Goal: Browse casually

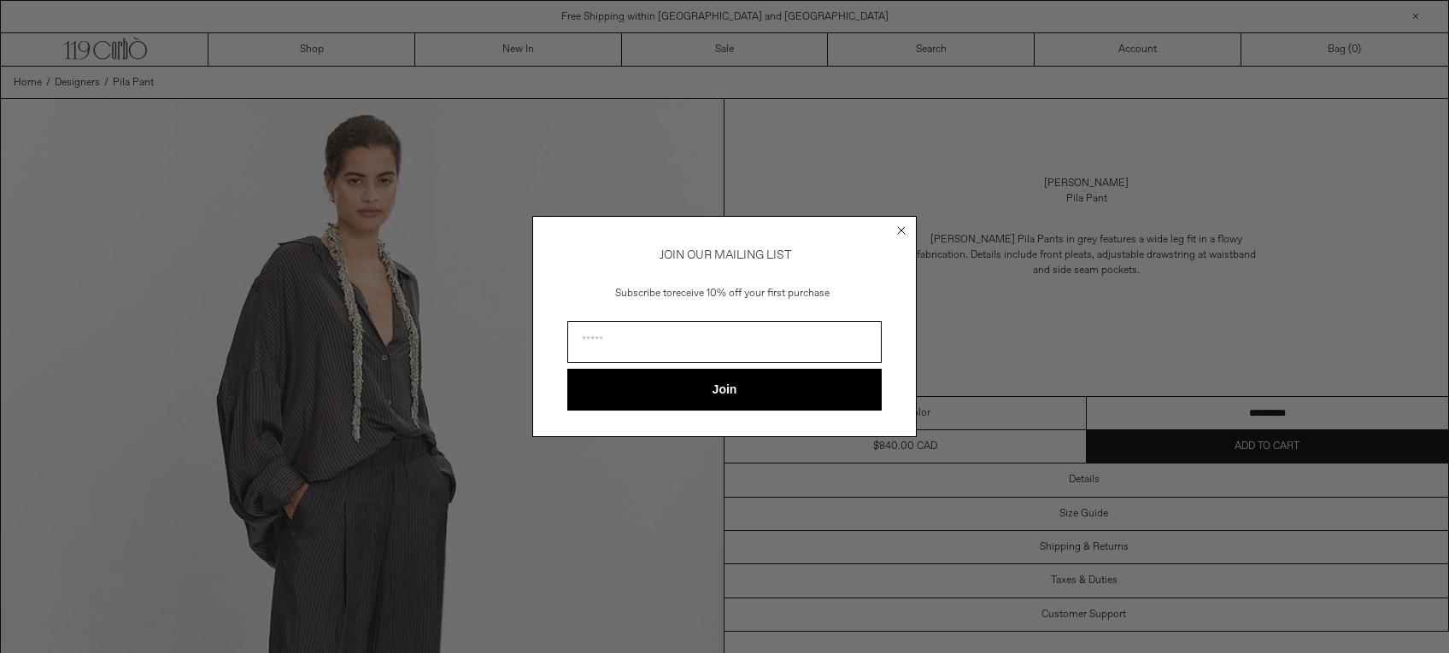
click at [897, 228] on circle "Close dialog" at bounding box center [902, 231] width 16 height 16
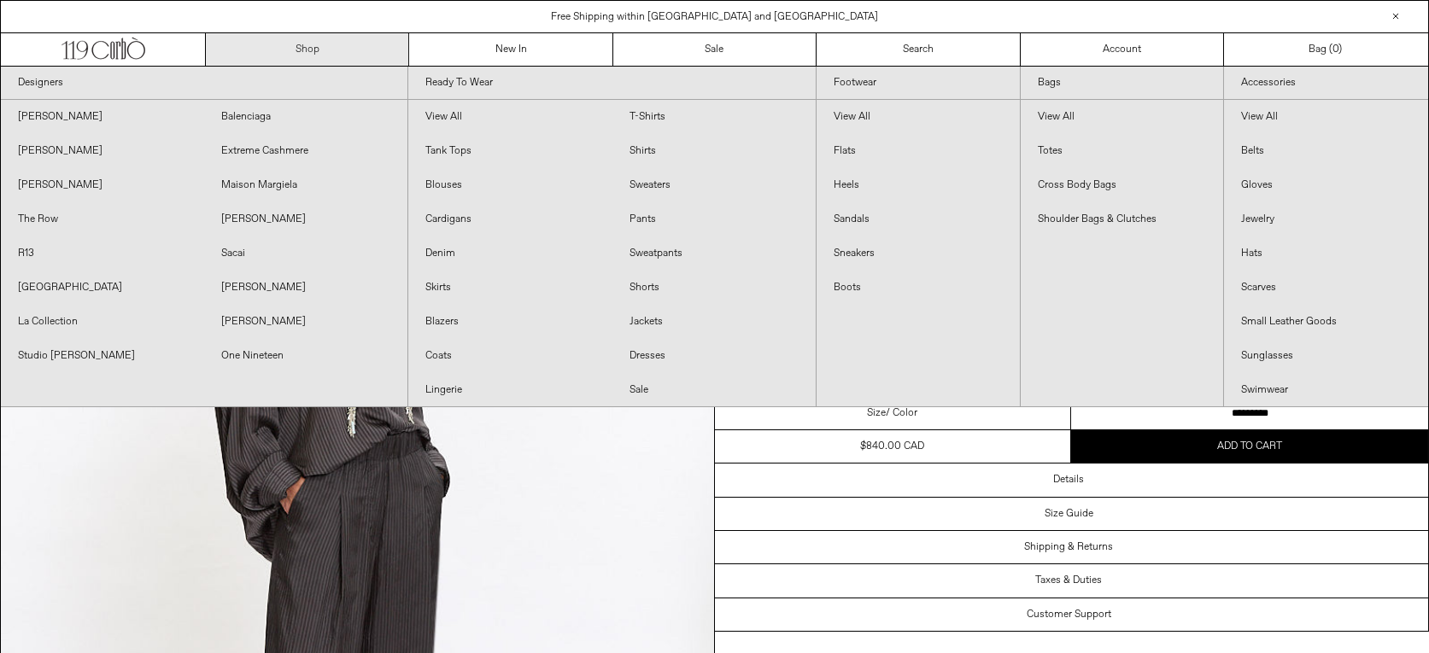
click at [303, 49] on link "Shop" at bounding box center [307, 49] width 203 height 32
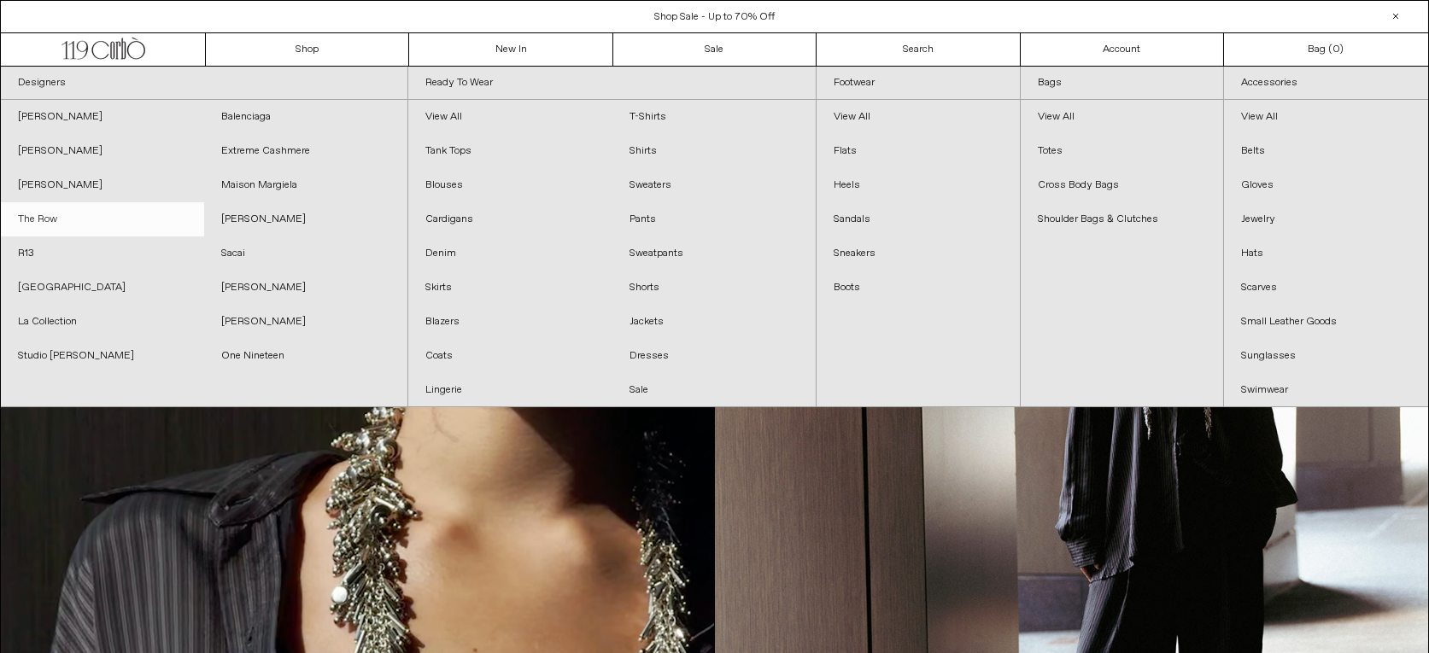
click at [44, 219] on link "The Row" at bounding box center [102, 219] width 203 height 34
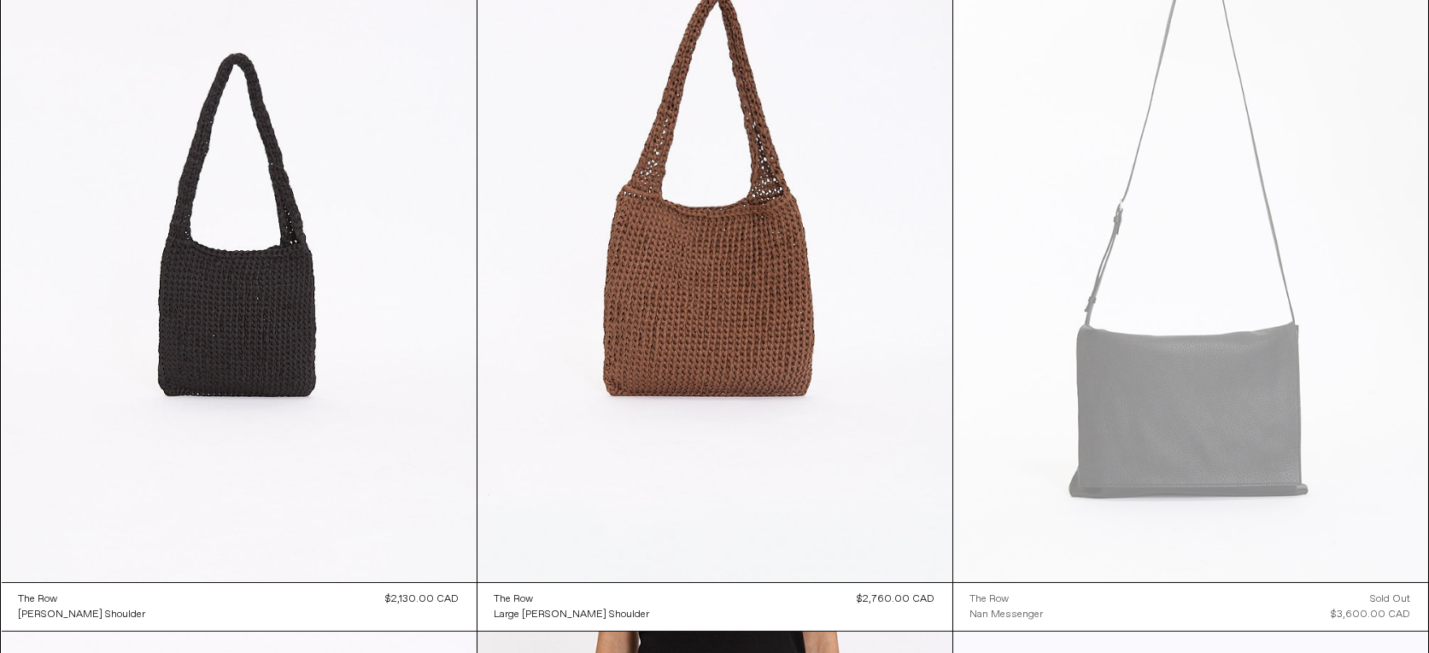
scroll to position [3346, 0]
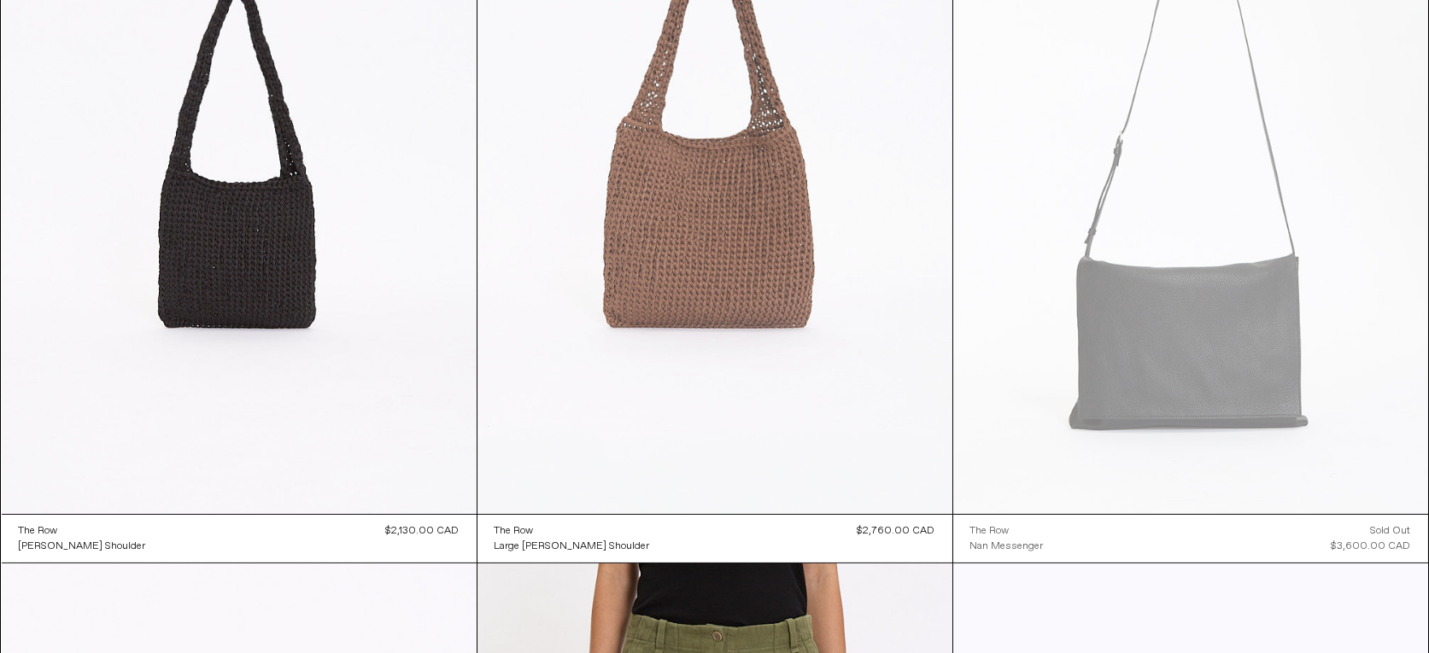
click at [724, 225] on at bounding box center [715, 158] width 475 height 712
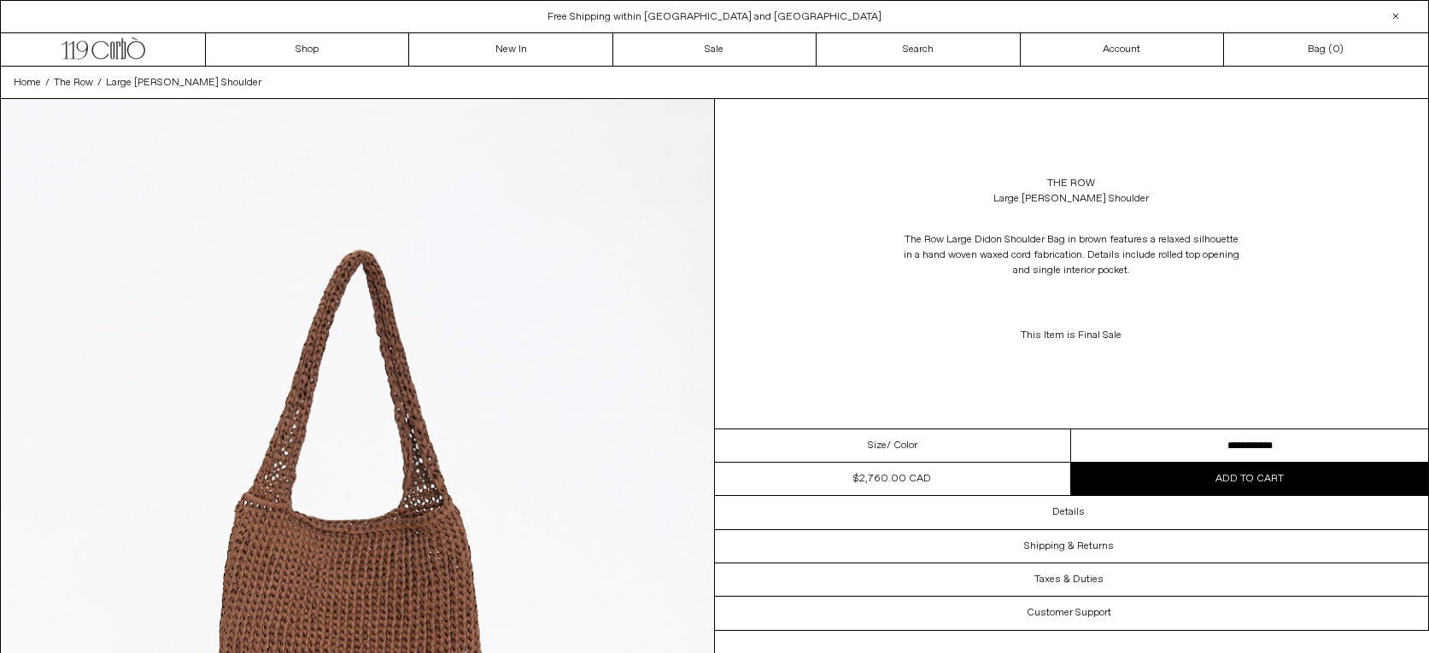
drag, startPoint x: 1442, startPoint y: 17, endPoint x: 1448, endPoint y: 158, distance: 141.1
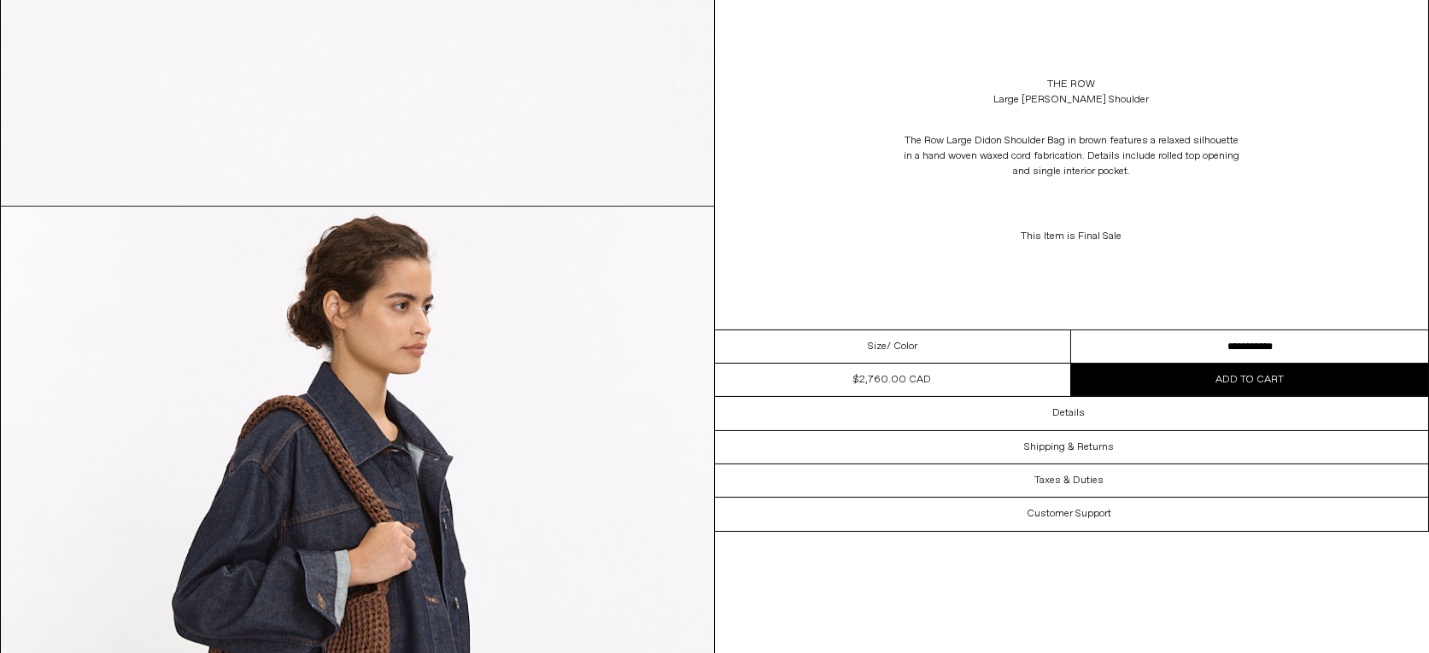
scroll to position [2879, 0]
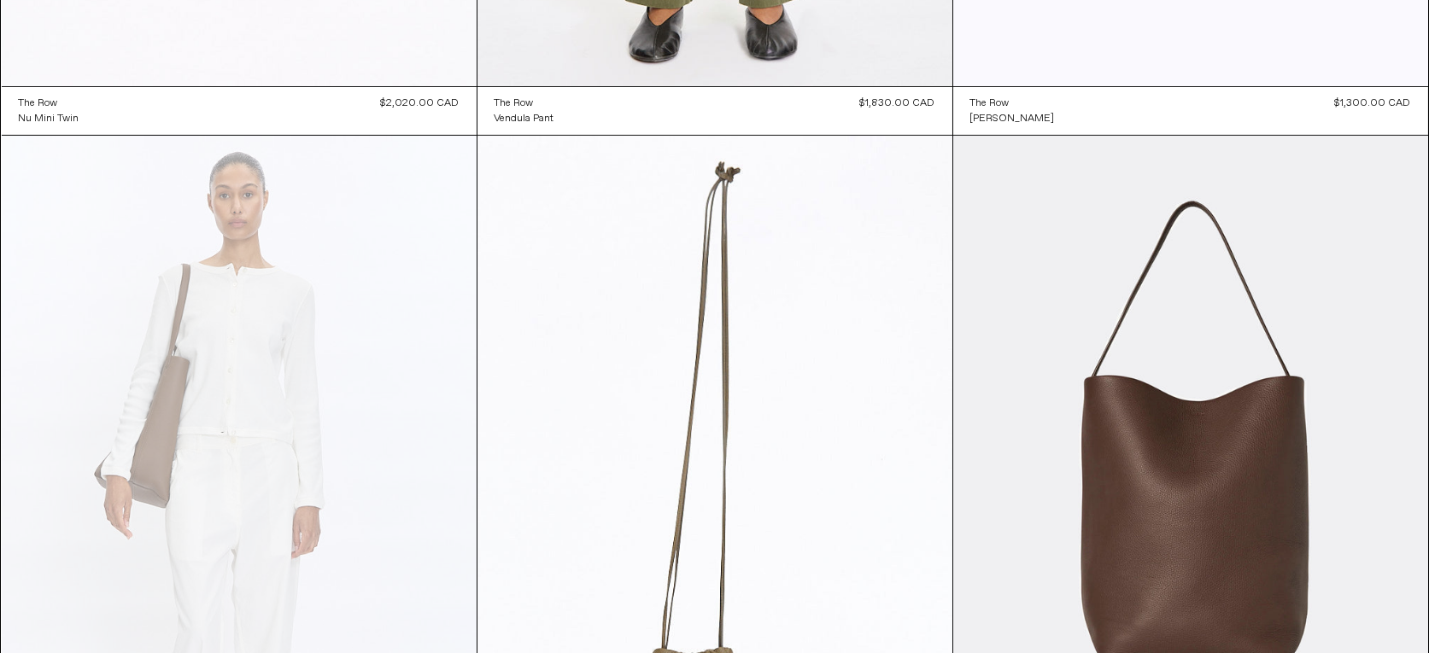
scroll to position [4836, 0]
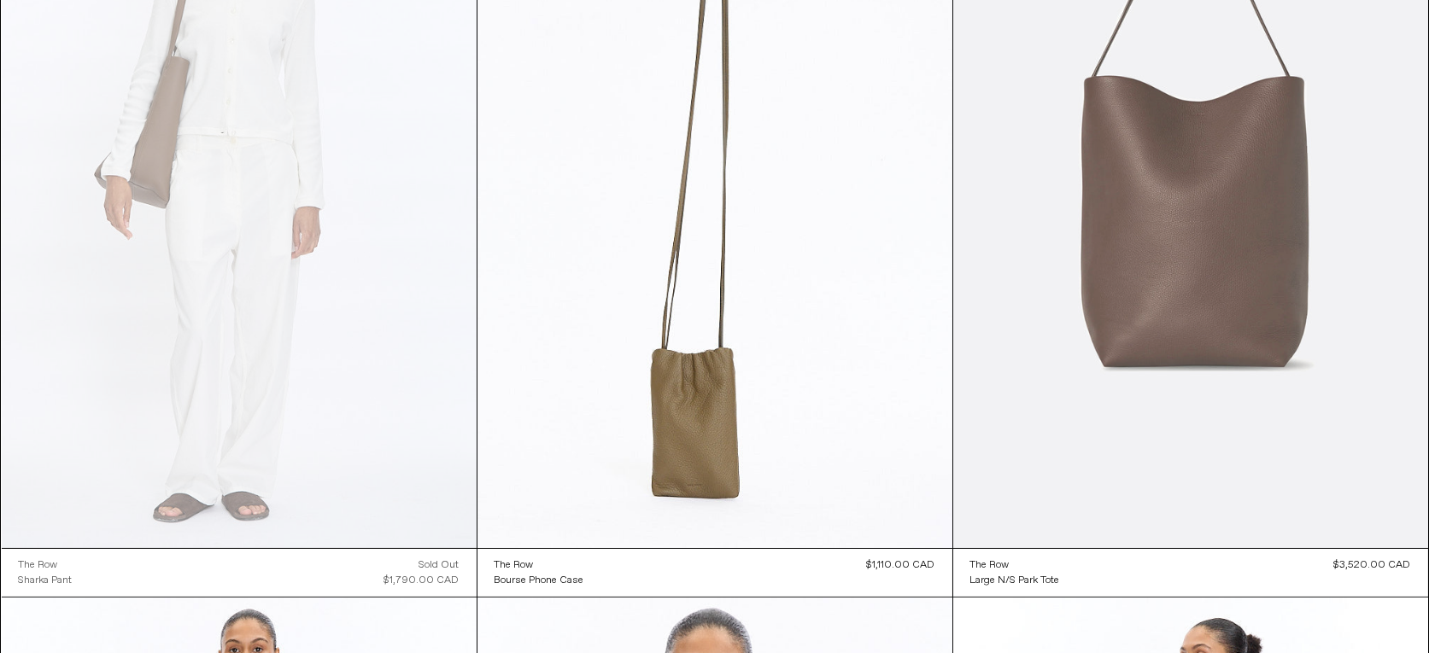
click at [1170, 284] on at bounding box center [1190, 192] width 475 height 712
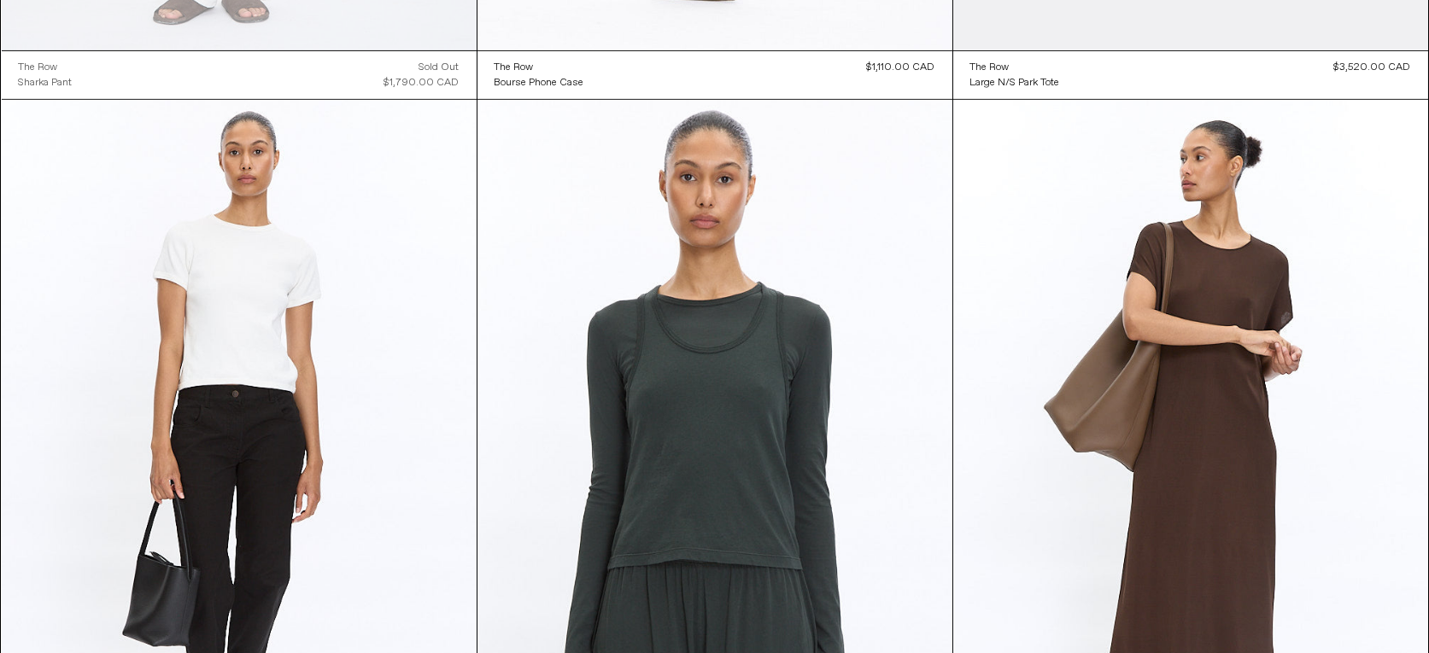
scroll to position [5642, 0]
